Goal: Information Seeking & Learning: Learn about a topic

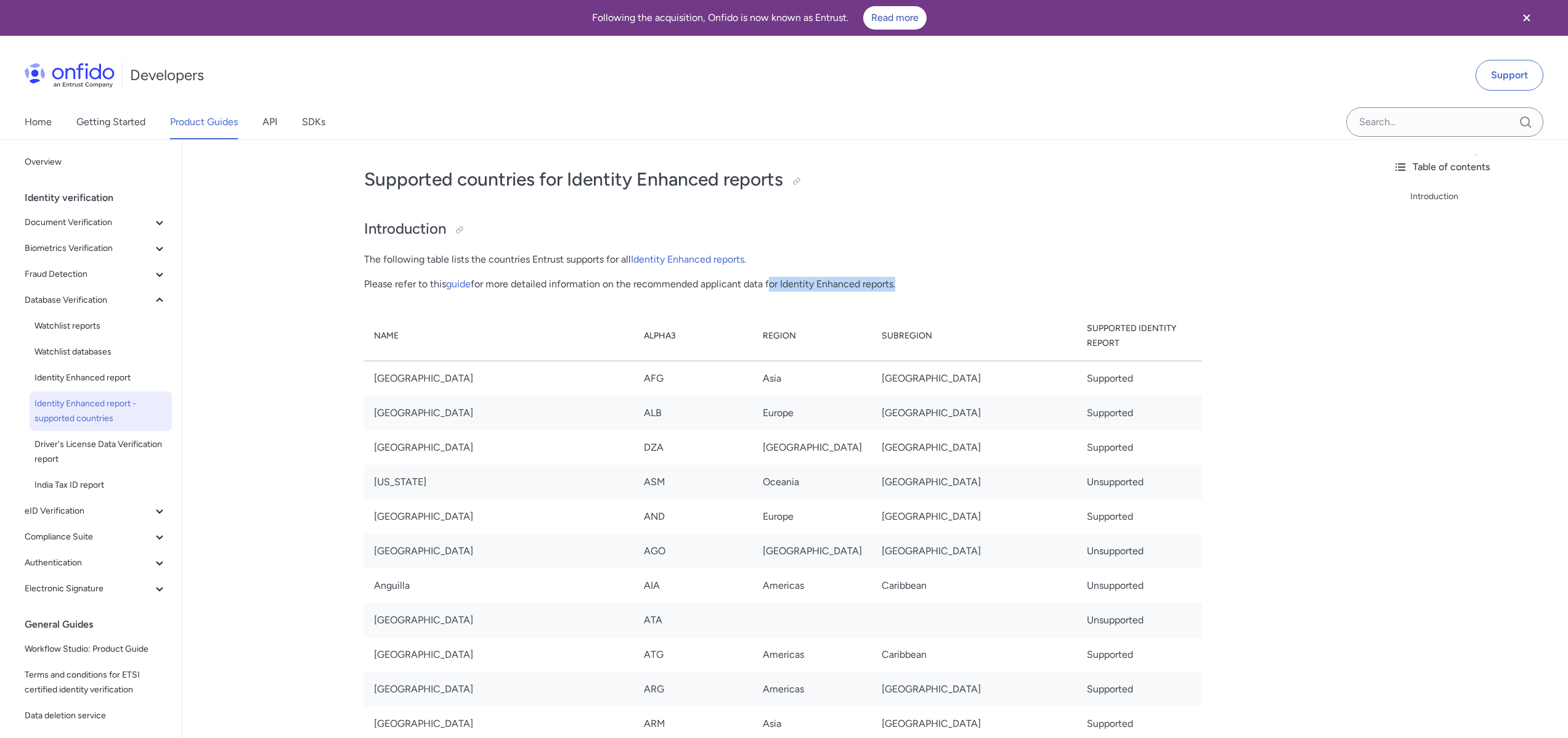
drag, startPoint x: 810, startPoint y: 286, endPoint x: 767, endPoint y: 287, distance: 43.0
click at [768, 287] on p "Please refer to this guide for more detailed information on the recommended app…" at bounding box center [784, 283] width 838 height 15
click at [767, 287] on p "Please refer to this guide for more detailed information on the recommended app…" at bounding box center [784, 283] width 838 height 15
click at [152, 226] on icon at bounding box center [159, 221] width 15 height 15
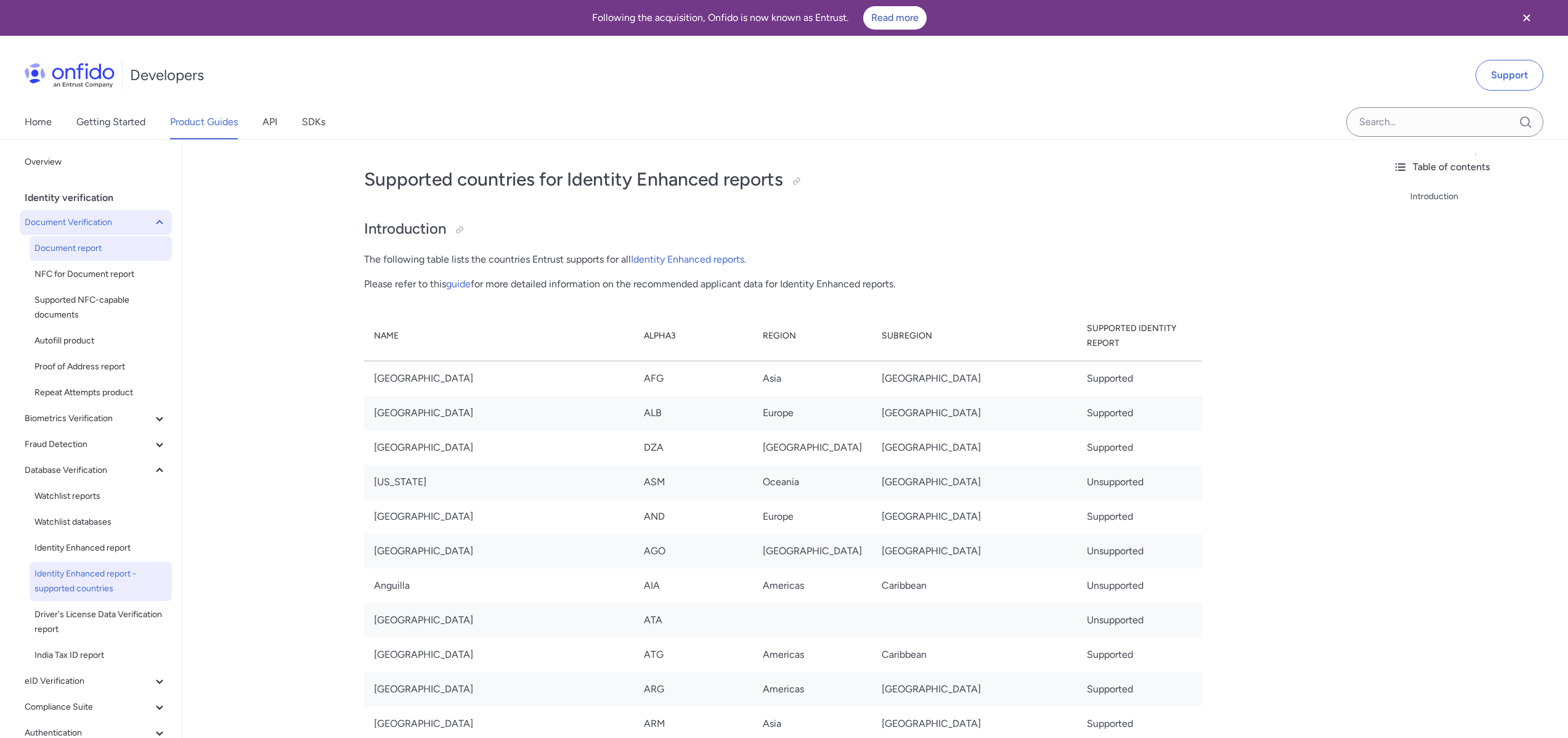
click at [96, 246] on span "Document report" at bounding box center [101, 248] width 133 height 15
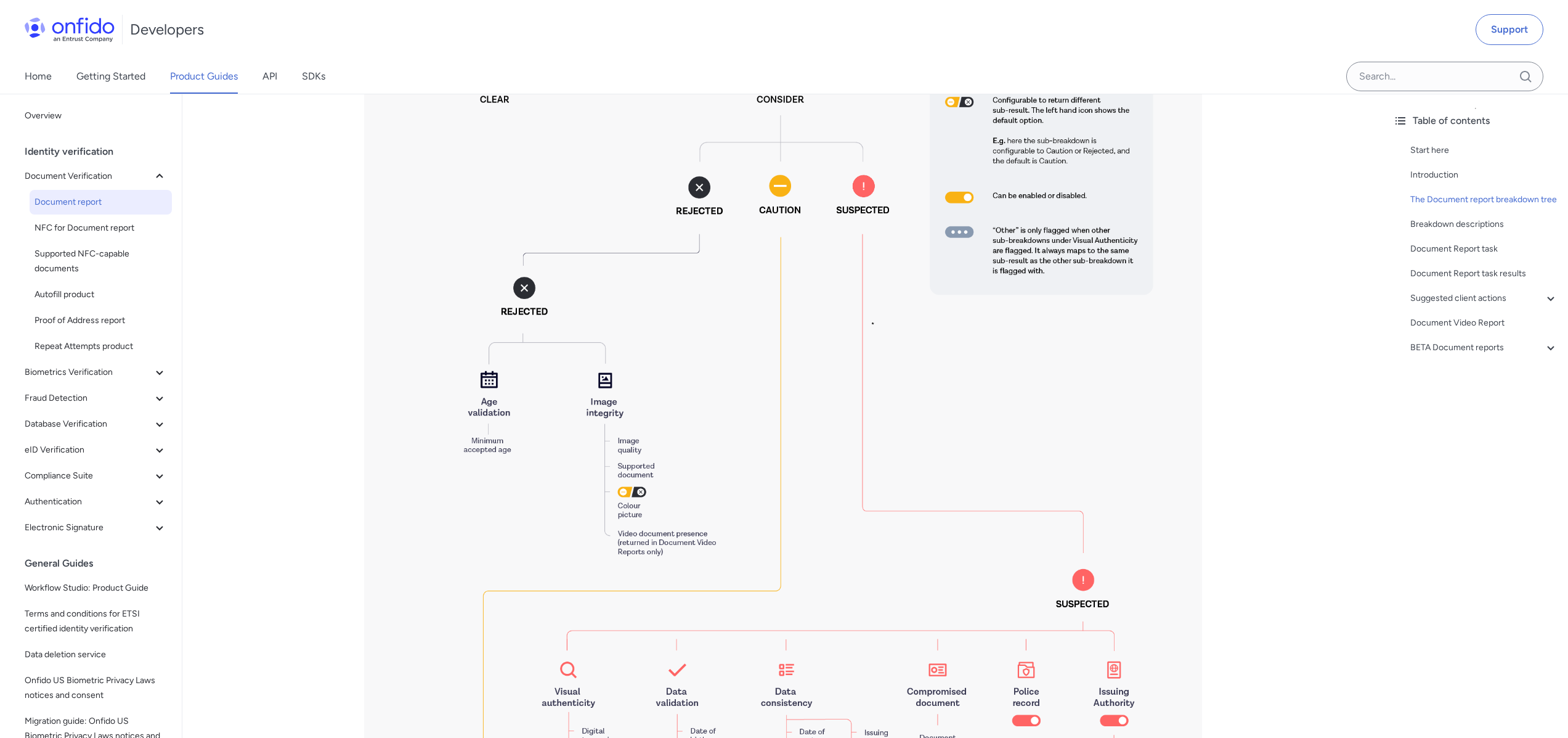
scroll to position [1035, 0]
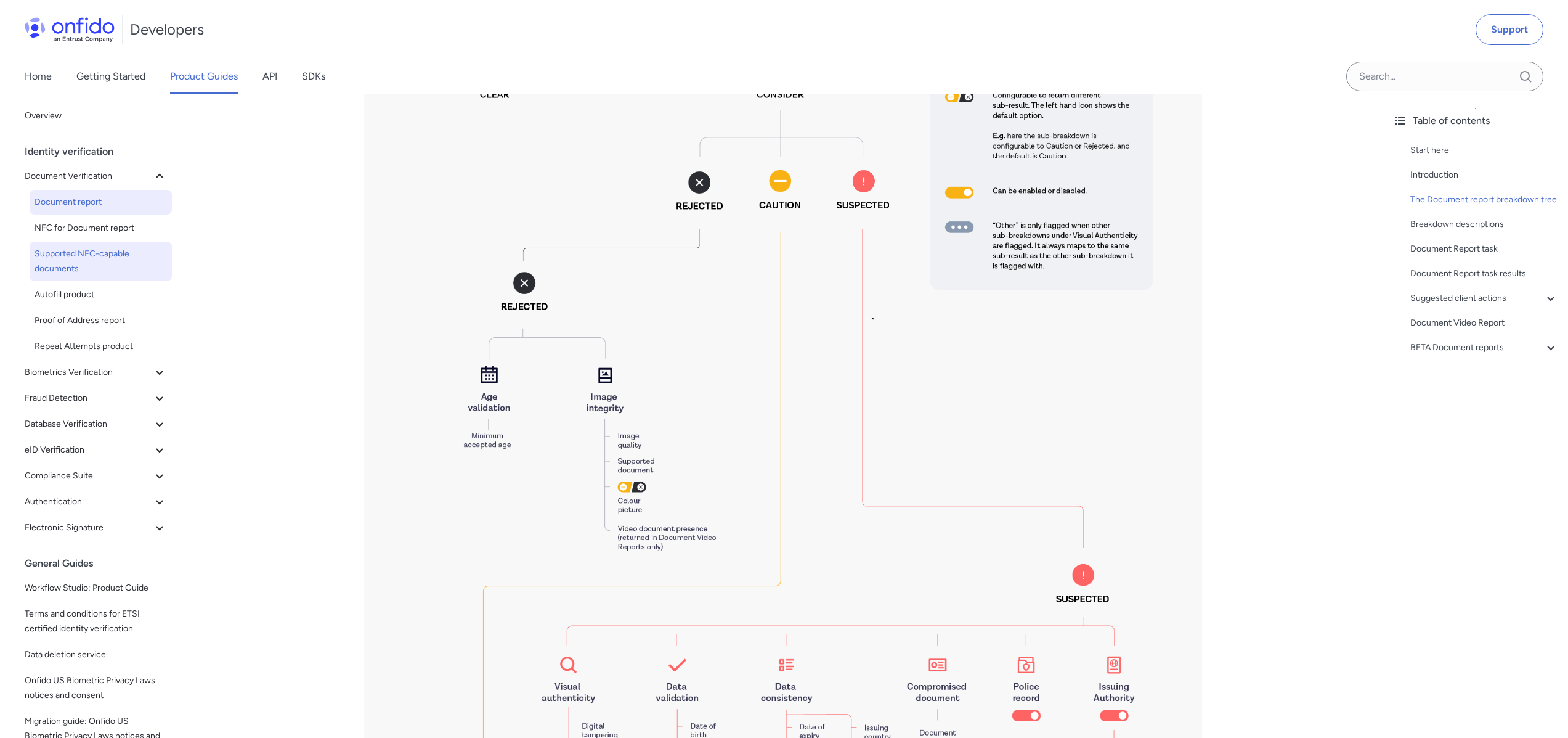
click at [103, 263] on span "Supported NFC-capable documents" at bounding box center [101, 261] width 133 height 30
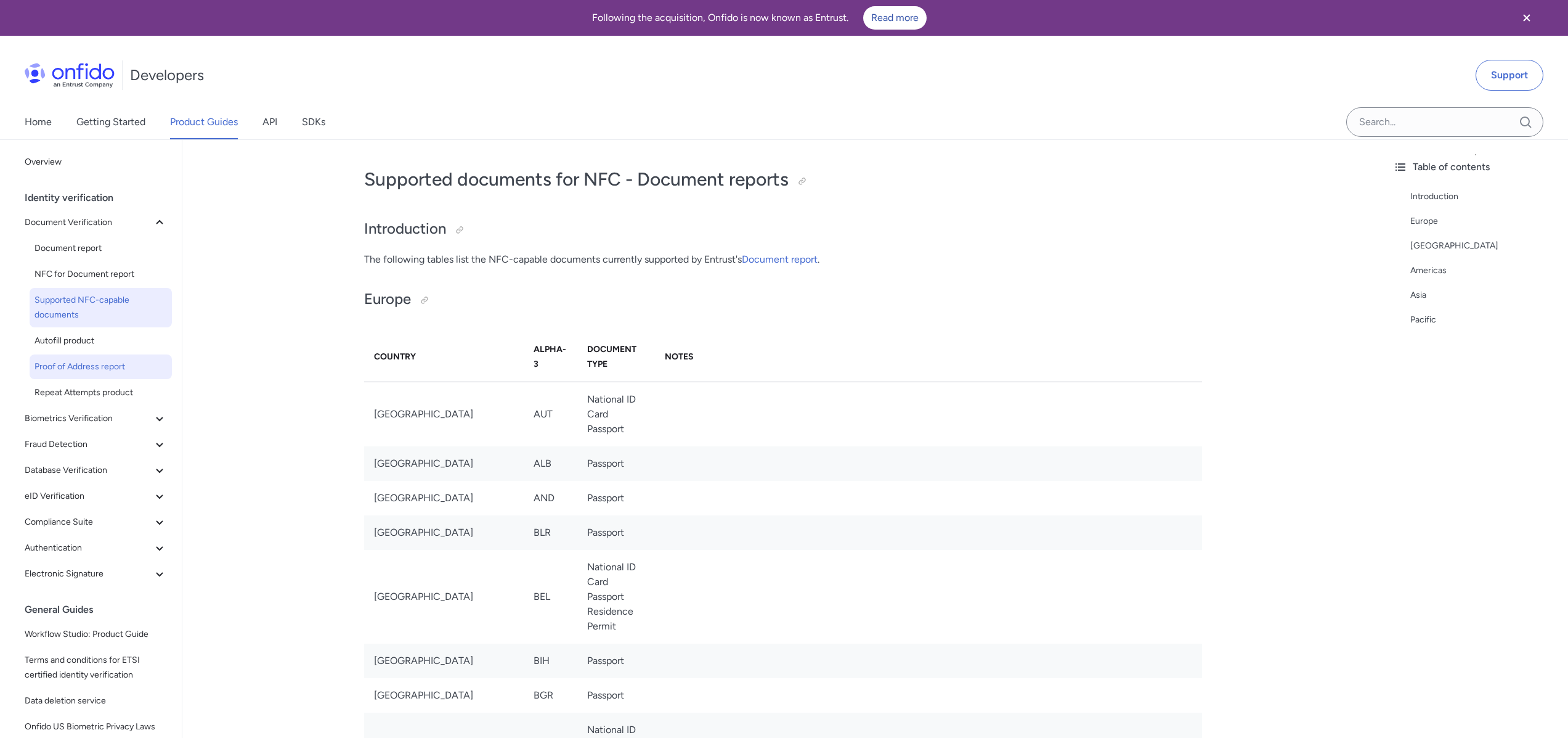
click at [77, 369] on span "Proof of Address report" at bounding box center [101, 366] width 133 height 15
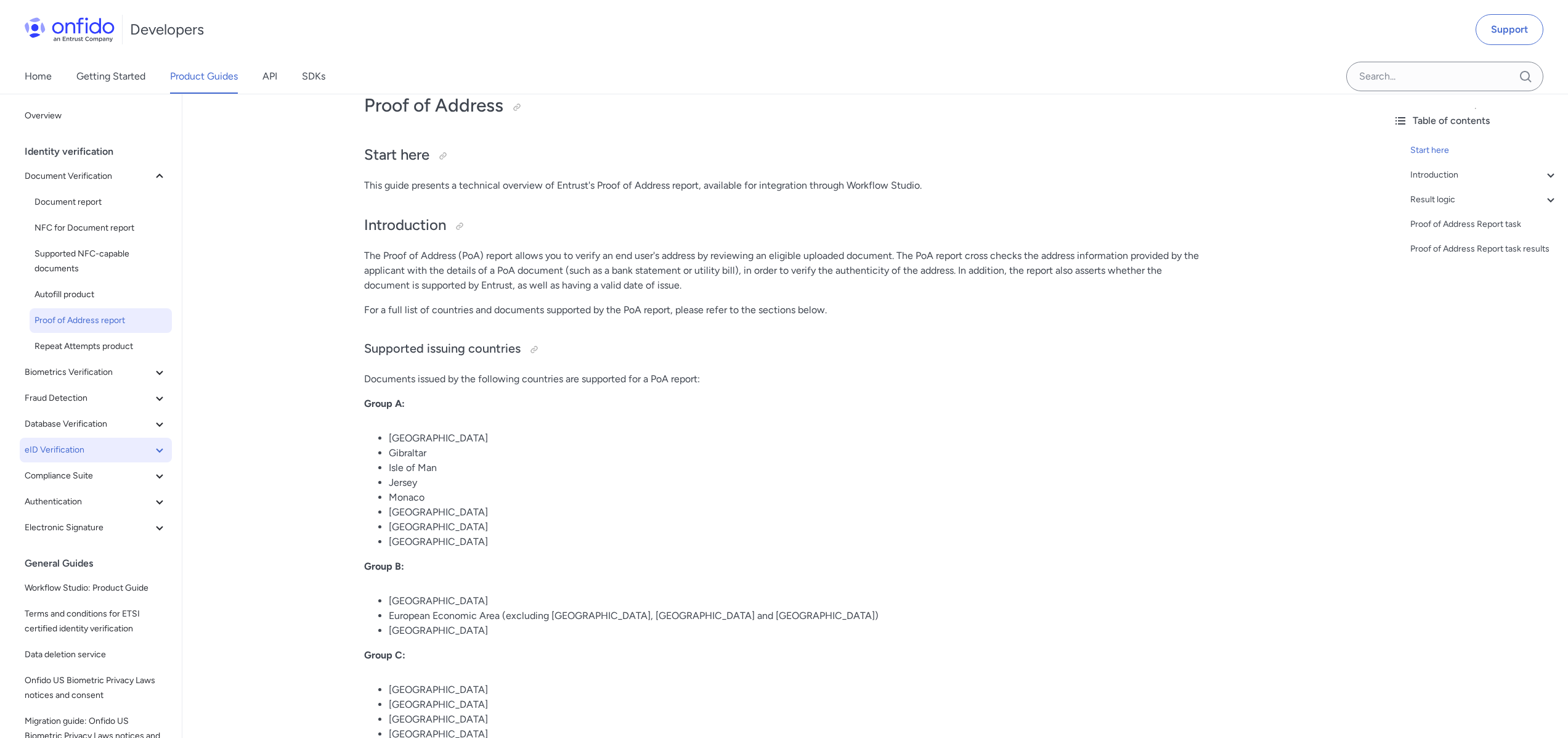
click at [83, 446] on span "eID Verification" at bounding box center [88, 449] width 128 height 15
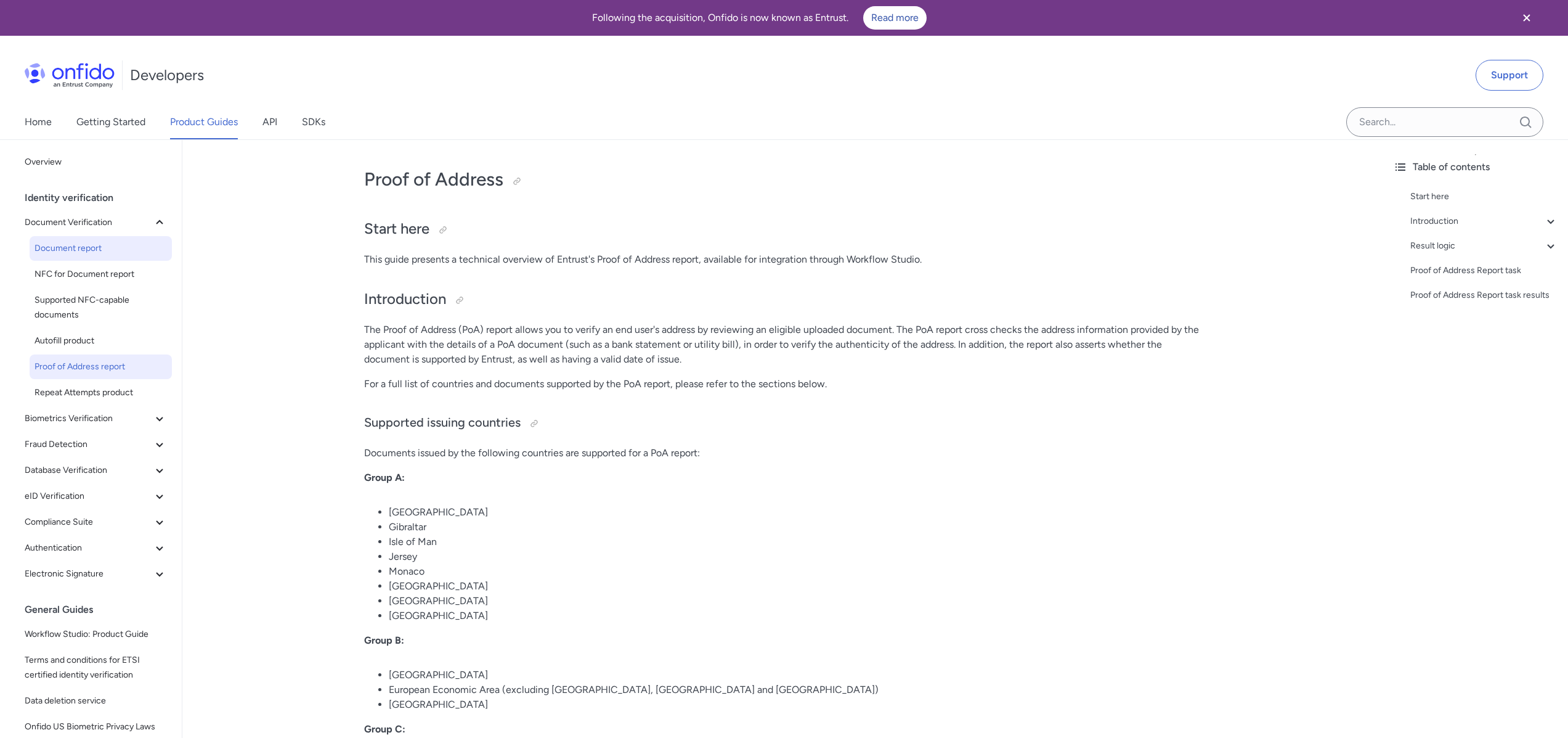
click at [95, 251] on span "Document report" at bounding box center [101, 248] width 133 height 15
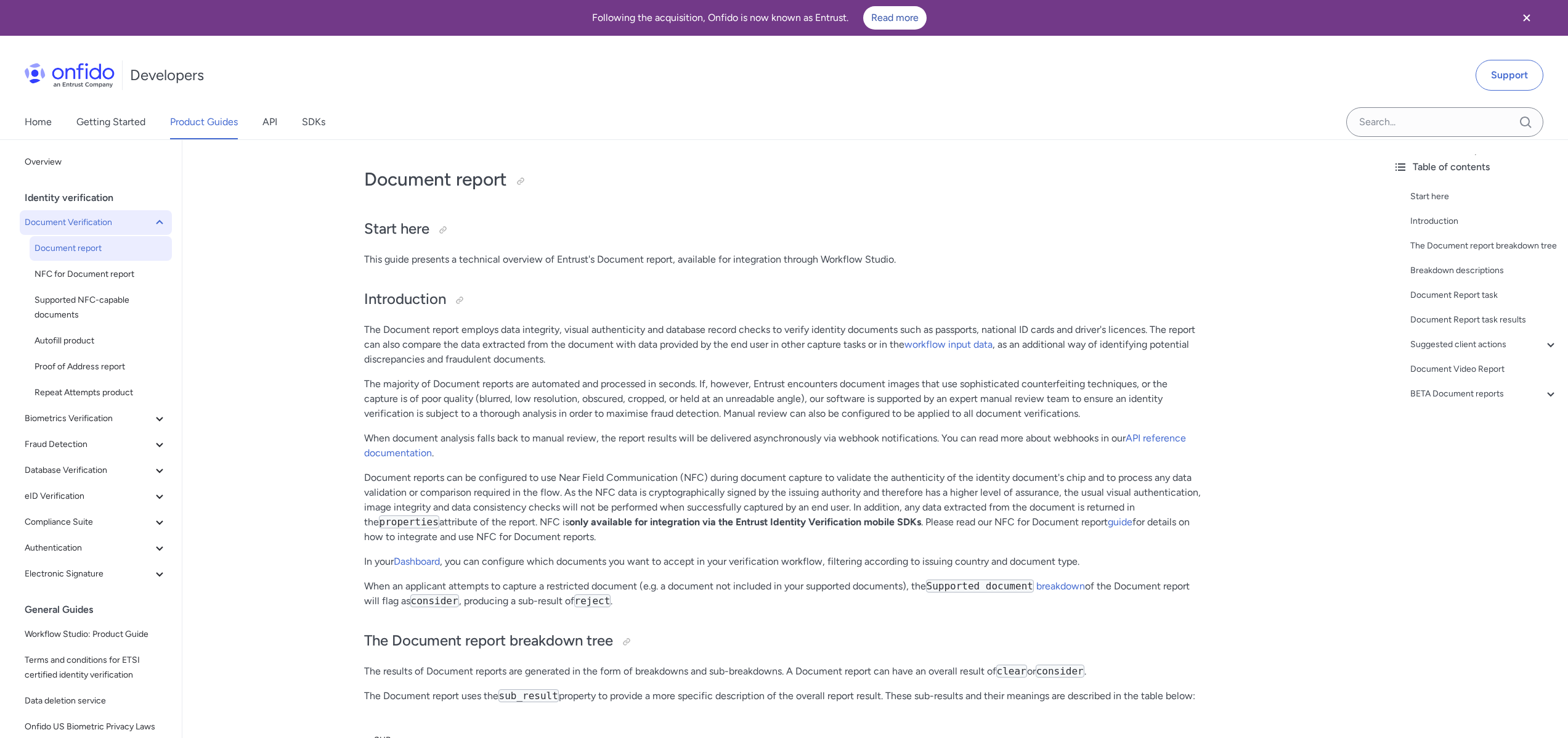
click at [78, 223] on span "Document Verification" at bounding box center [88, 221] width 128 height 15
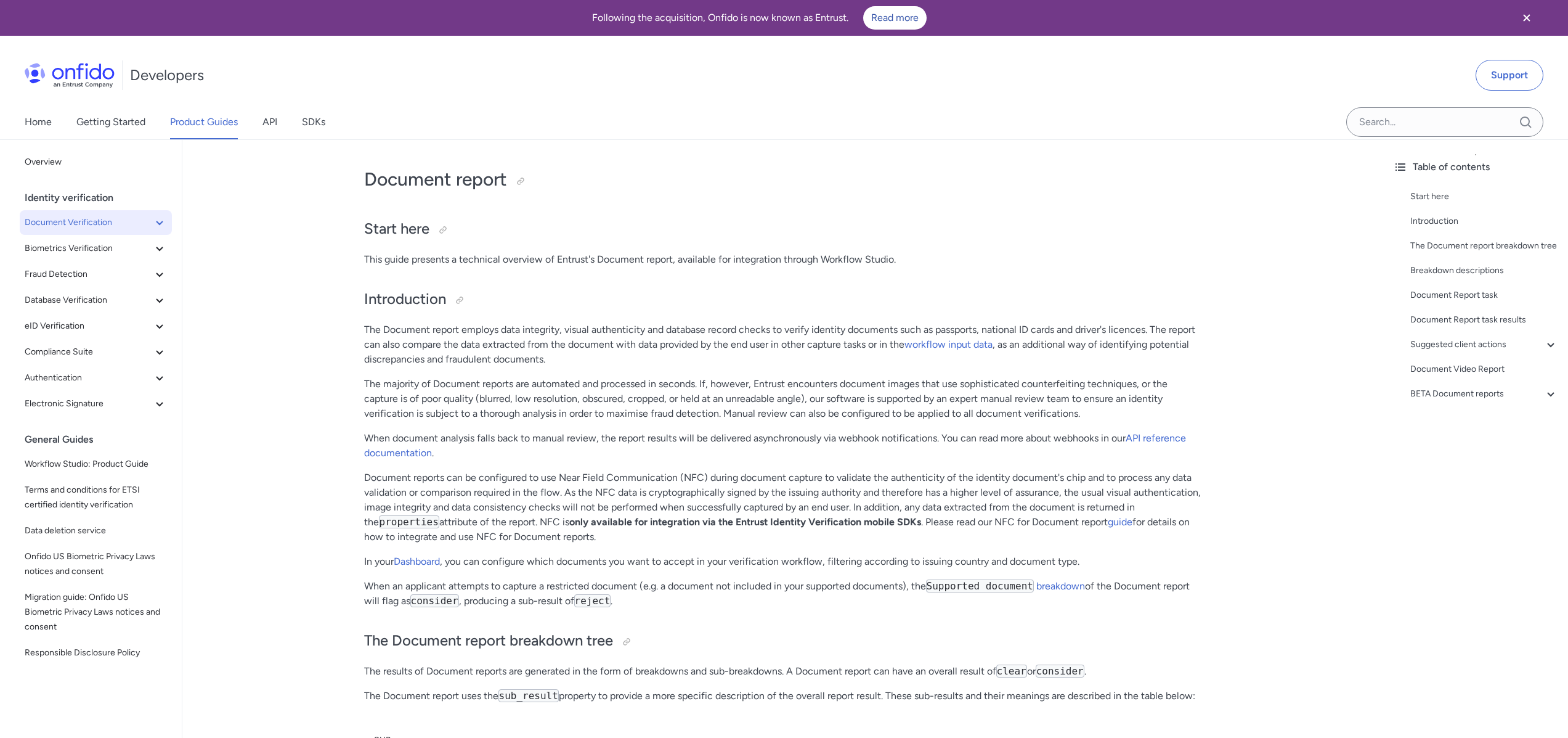
click at [78, 223] on span "Document Verification" at bounding box center [88, 221] width 128 height 15
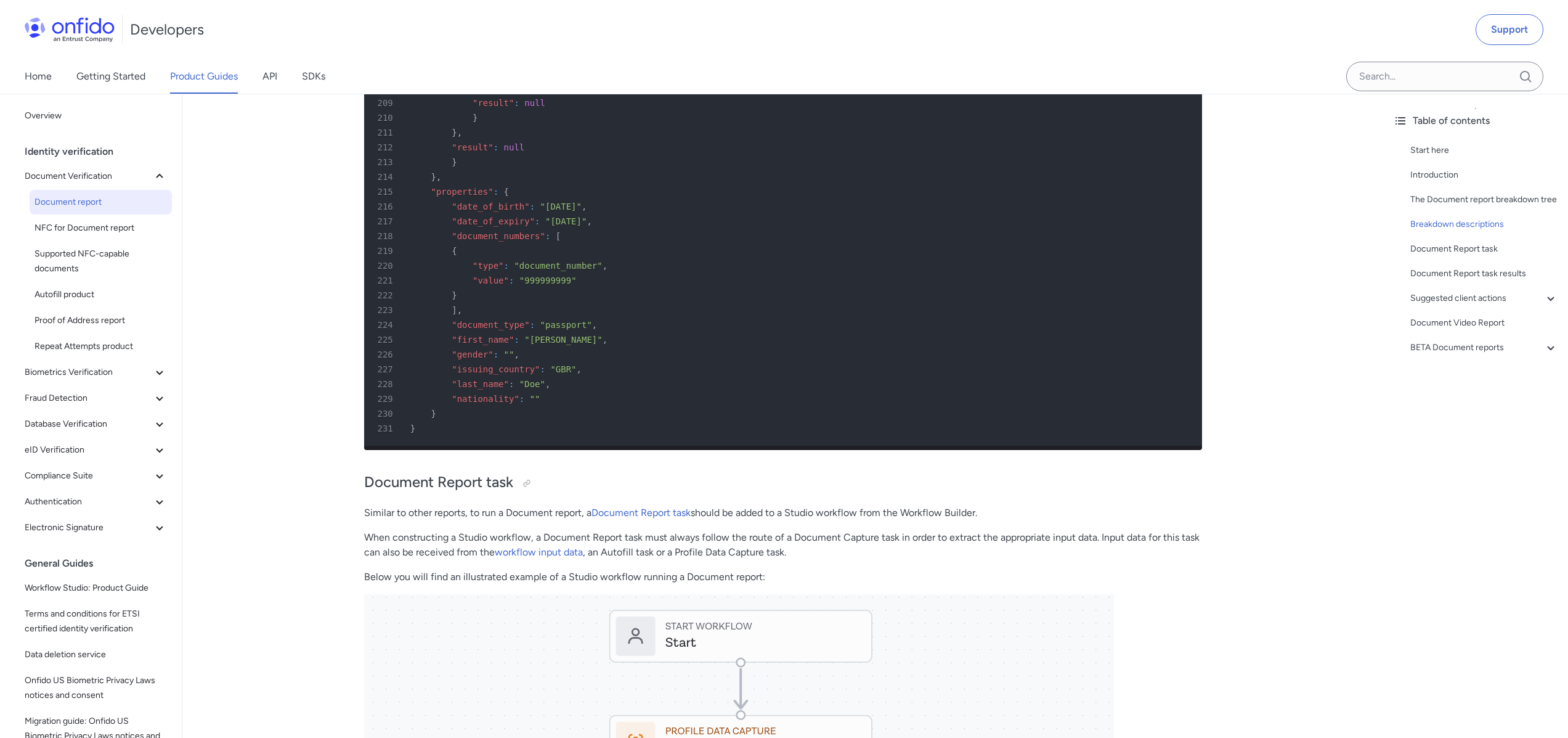
scroll to position [13304, 0]
